Goal: Complete application form

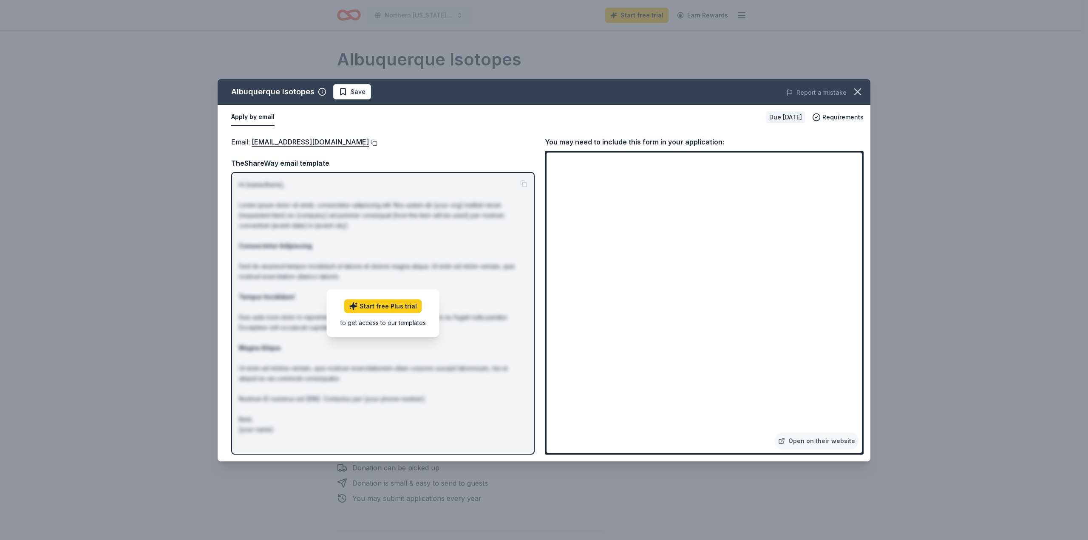
click at [369, 140] on button at bounding box center [373, 142] width 8 height 7
click at [856, 89] on icon "button" at bounding box center [857, 92] width 12 height 12
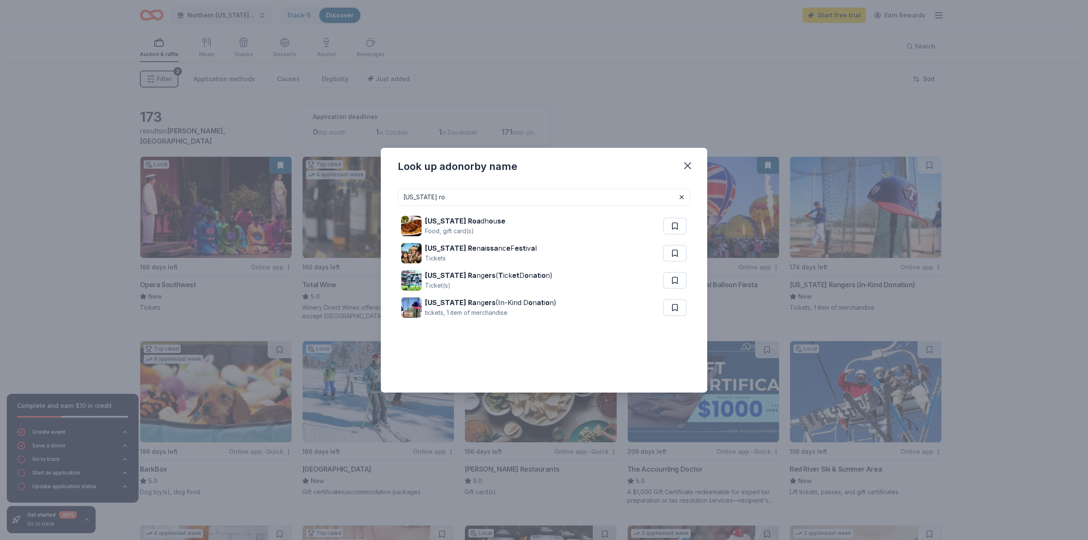
click at [473, 199] on input "[US_STATE] ro" at bounding box center [544, 197] width 292 height 17
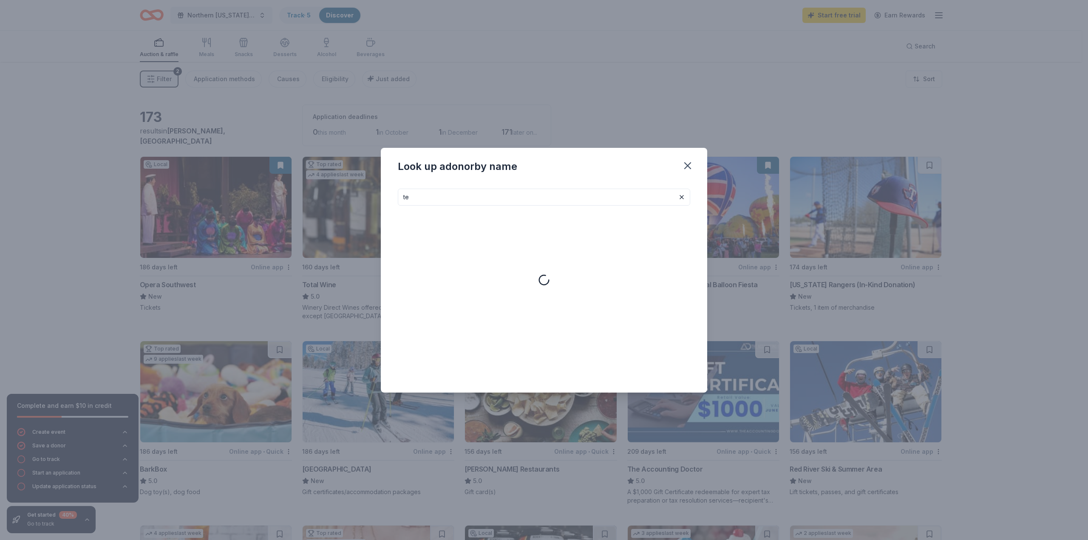
type input "t"
click at [537, 198] on input at bounding box center [544, 197] width 292 height 17
type input "o"
